Goal: Book appointment/travel/reservation

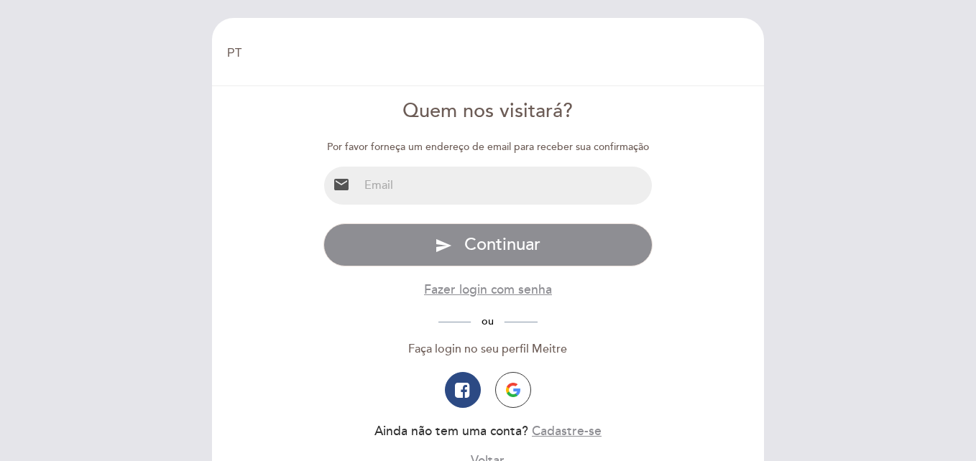
select select "pt"
click at [516, 394] on img "button" at bounding box center [513, 390] width 14 height 14
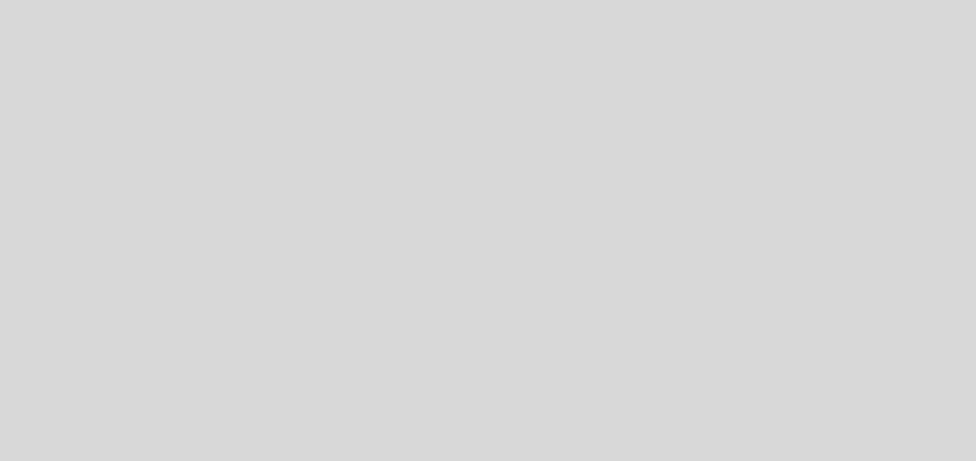
select select "pt"
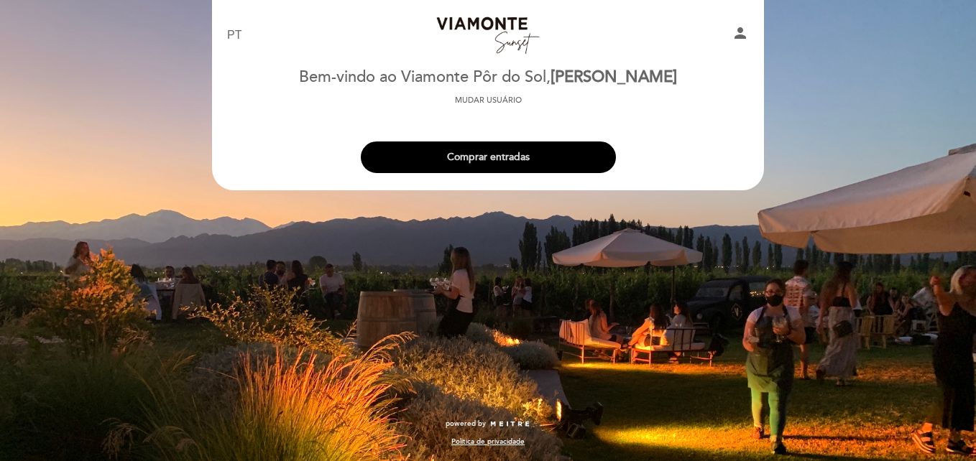
click at [493, 150] on button "Comprar entradas" at bounding box center [488, 158] width 255 height 32
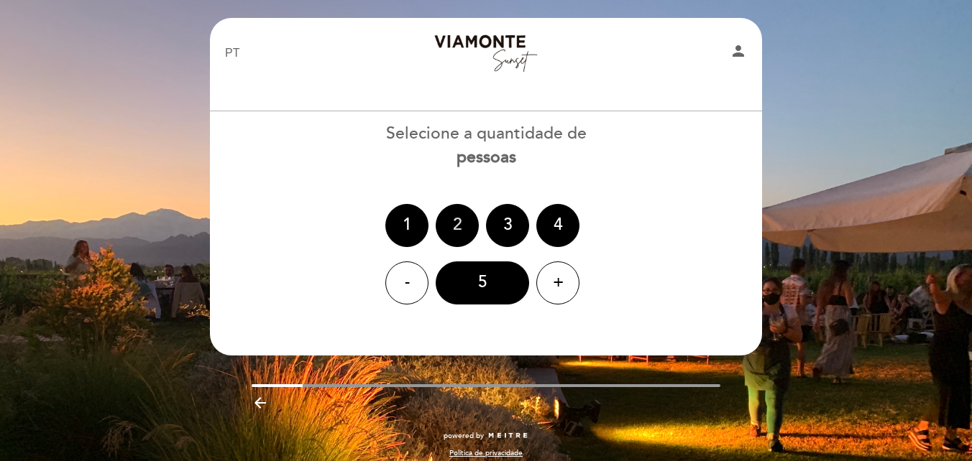
click at [445, 224] on div "2" at bounding box center [456, 225] width 43 height 43
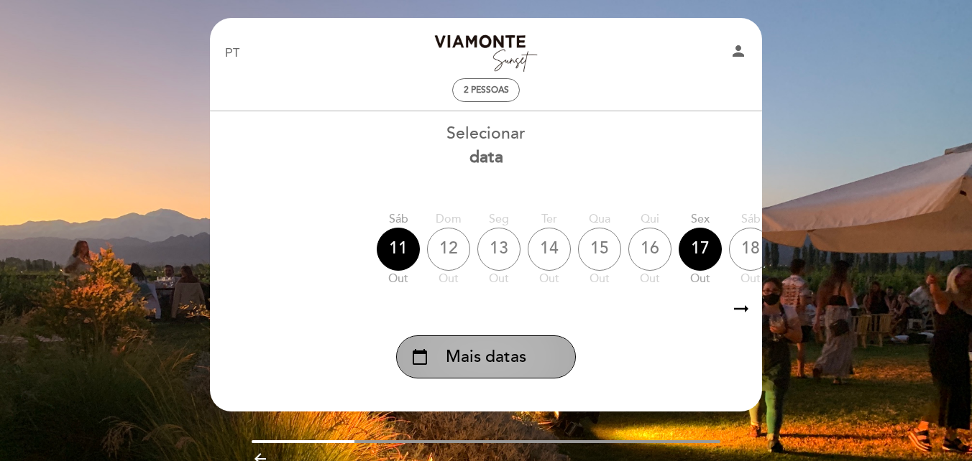
click at [514, 354] on span "Mais datas" at bounding box center [486, 358] width 80 height 24
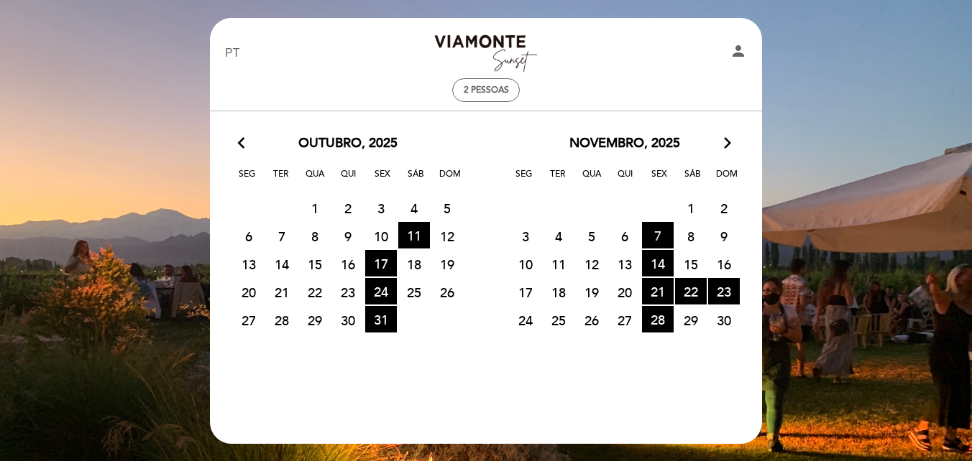
click at [654, 241] on span "7 HORÁRIO DOS INGRESSOS DISPONÍVEIS" at bounding box center [658, 235] width 32 height 27
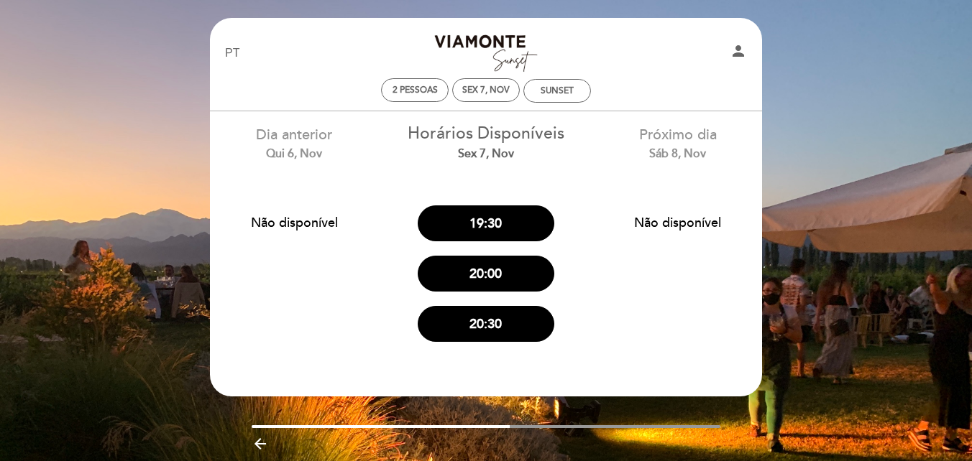
click at [252, 444] on icon "arrow_backward" at bounding box center [260, 443] width 17 height 17
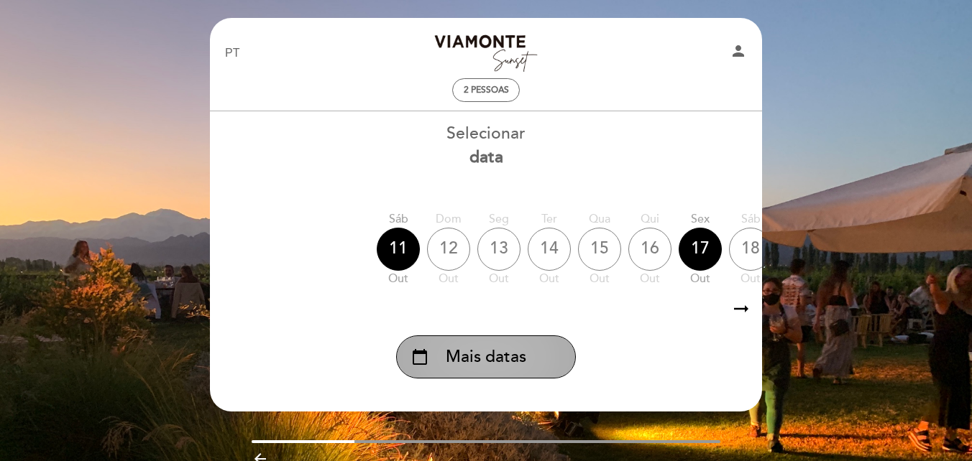
click at [495, 371] on div "calendar_today Mais datas" at bounding box center [486, 357] width 180 height 43
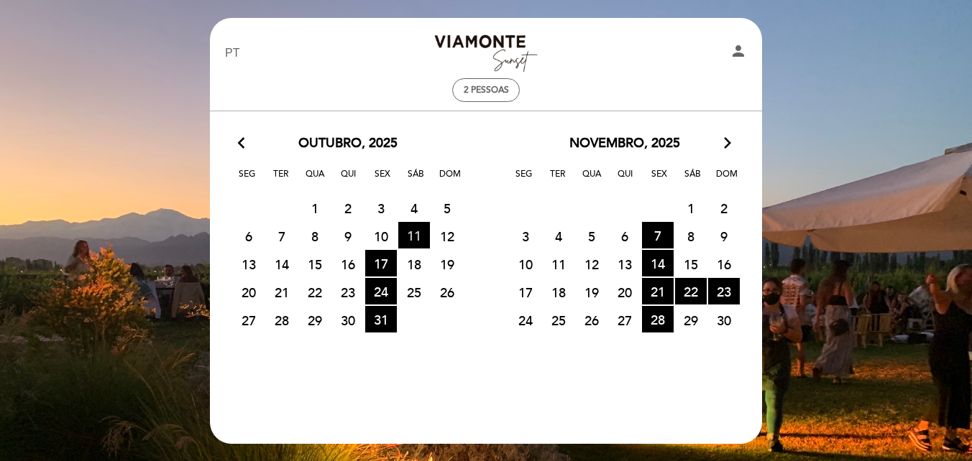
click at [421, 231] on span "11 HORÁRIO DOS INGRESSOS DISPONÍVEIS" at bounding box center [414, 235] width 32 height 27
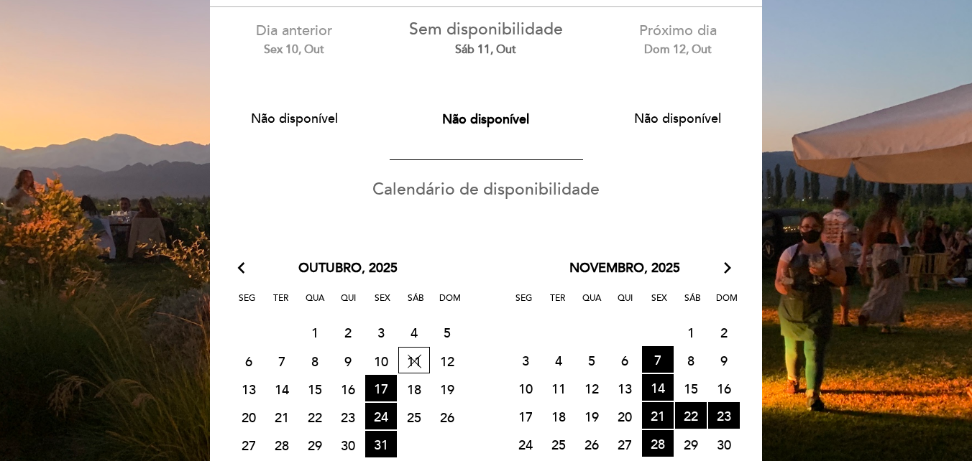
scroll to position [216, 0]
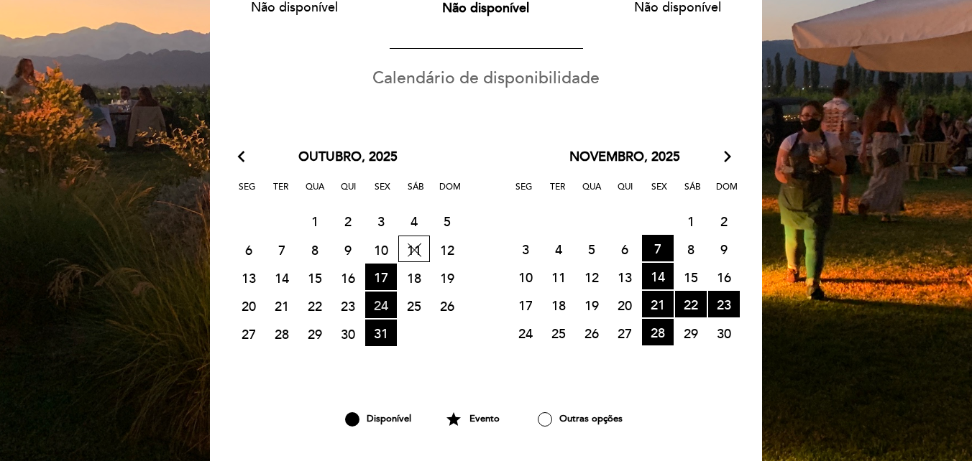
click at [382, 300] on span "24 HORÁRIO DOS INGRESSOS DISPONÍVEIS" at bounding box center [381, 305] width 32 height 27
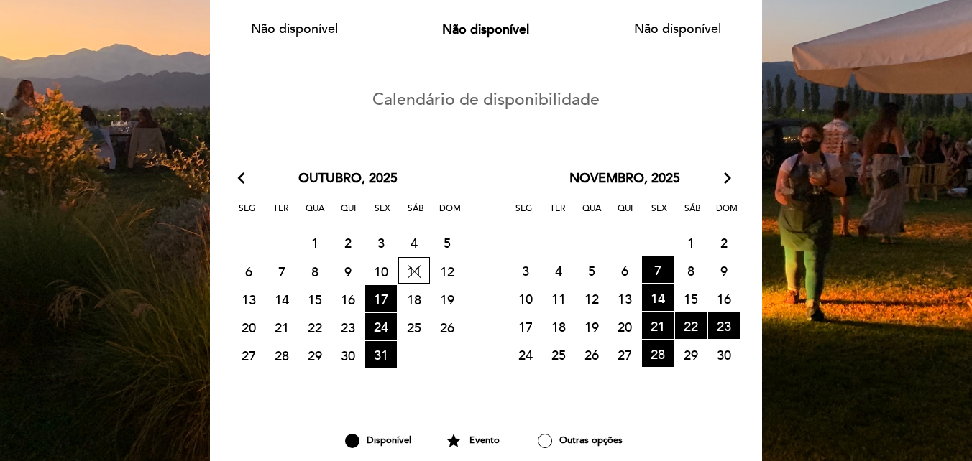
scroll to position [227, 0]
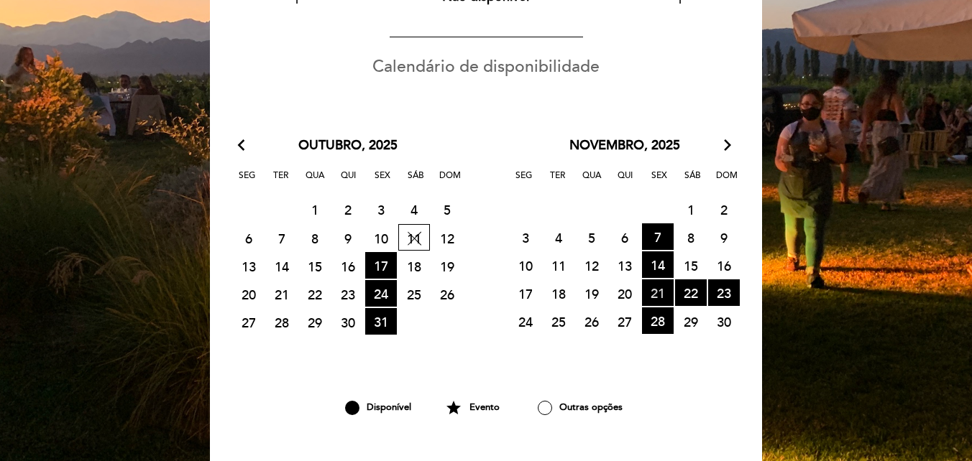
click at [660, 292] on span "21 HORÁRIO DOS INGRESSOS DISPONÍVEIS" at bounding box center [658, 293] width 32 height 27
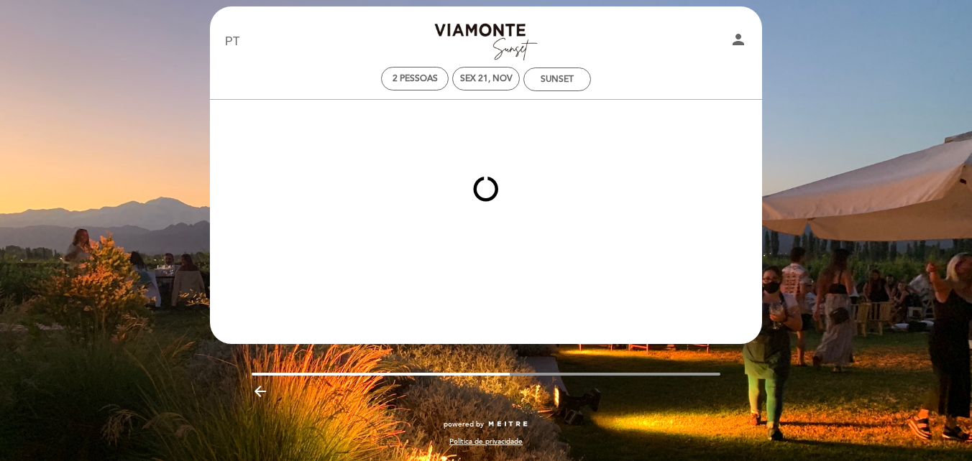
scroll to position [11, 0]
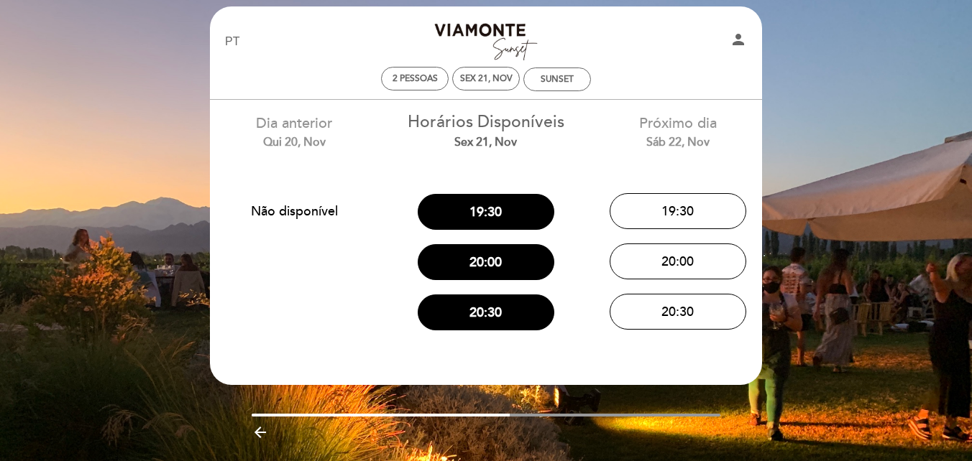
click at [257, 432] on icon "arrow_backward" at bounding box center [260, 432] width 17 height 17
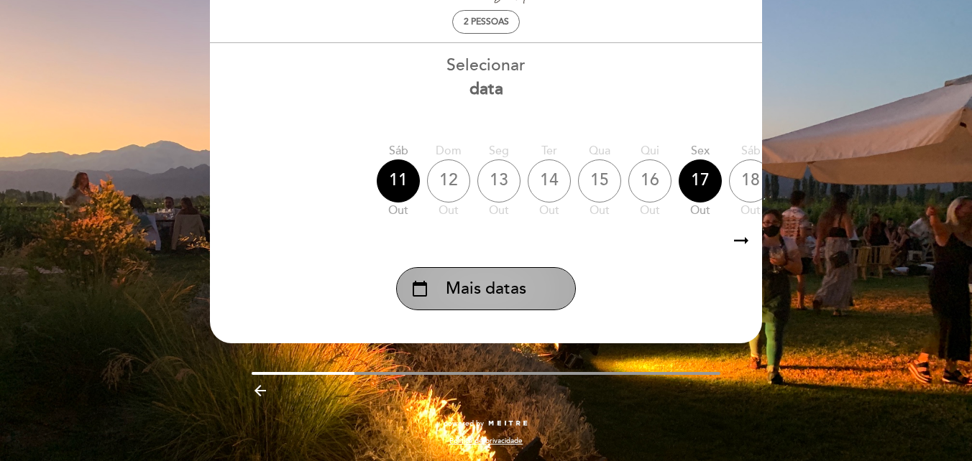
click at [525, 297] on span "Mais datas" at bounding box center [486, 289] width 80 height 24
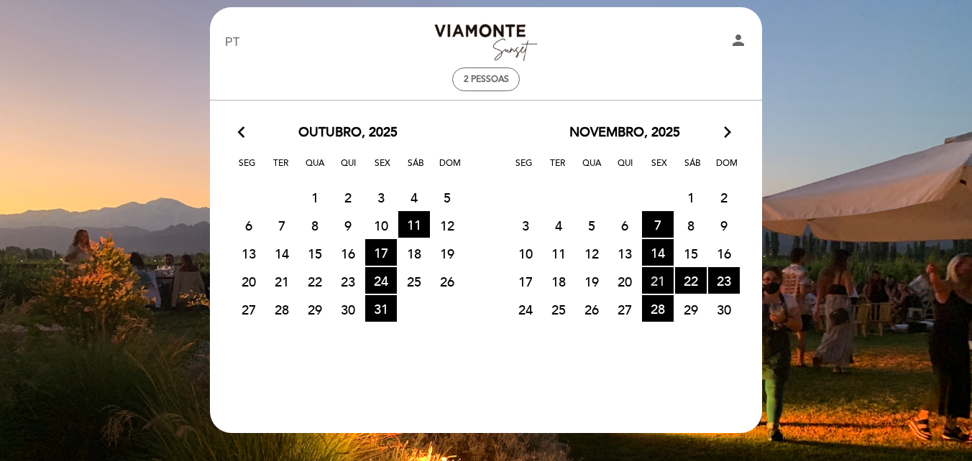
scroll to position [0, 0]
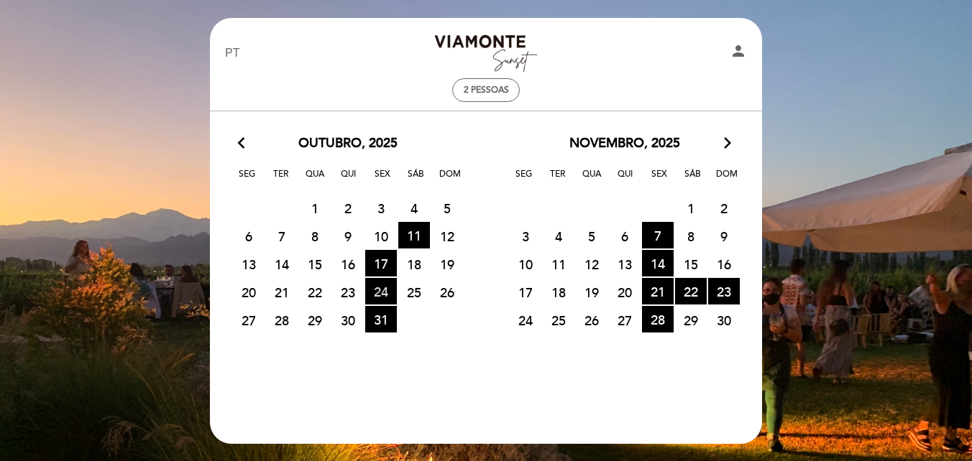
click at [381, 292] on span "24 HORÁRIO DOS INGRESSOS DISPONÍVEIS" at bounding box center [381, 291] width 32 height 27
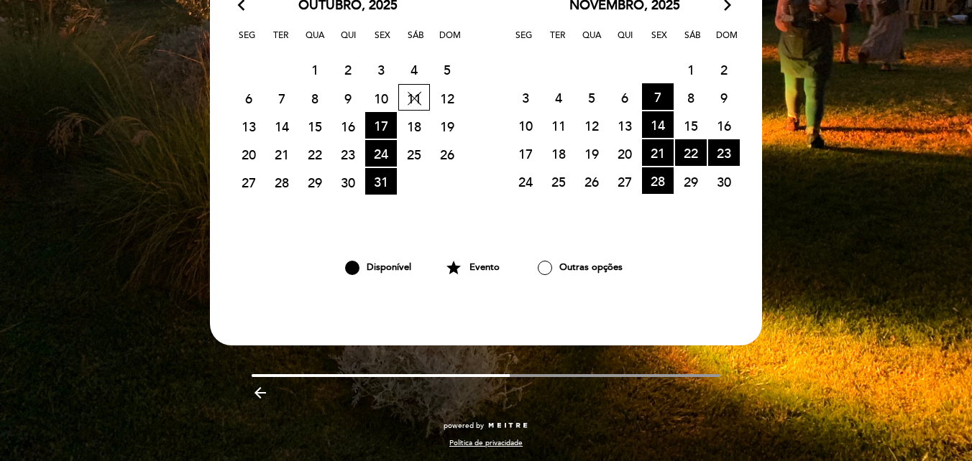
scroll to position [369, 0]
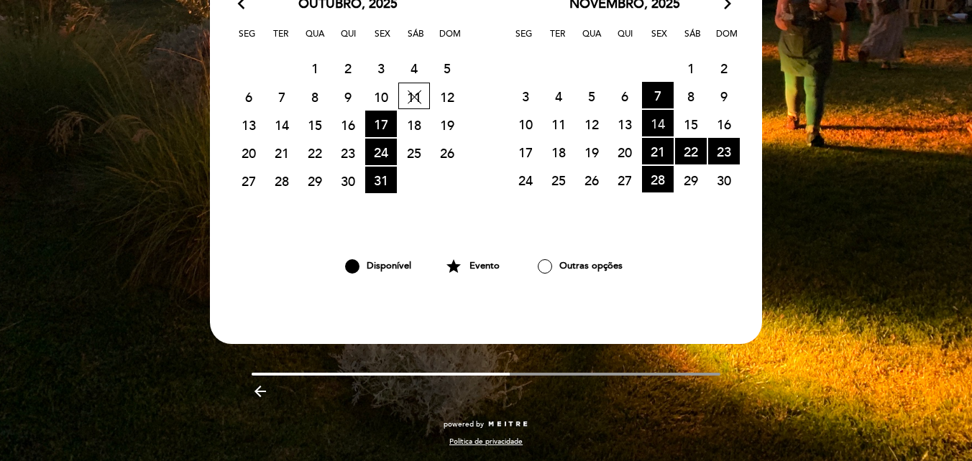
click at [655, 128] on span "14 HORÁRIO DOS INGRESSOS DISPONÍVEIS" at bounding box center [658, 123] width 32 height 27
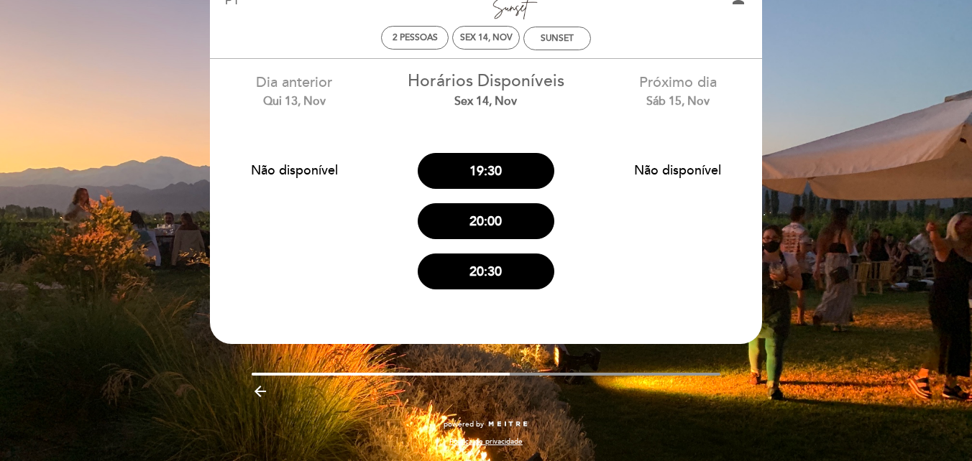
scroll to position [0, 0]
